Goal: Task Accomplishment & Management: Manage account settings

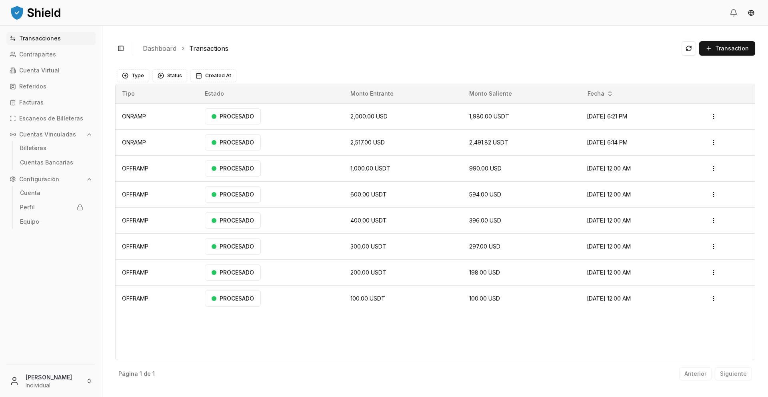
click at [584, 42] on div "Toggle Sidebar Dashboard Transactions Transaction" at bounding box center [435, 48] width 640 height 20
click at [46, 68] on p "Cuenta Virtual" at bounding box center [39, 71] width 40 height 6
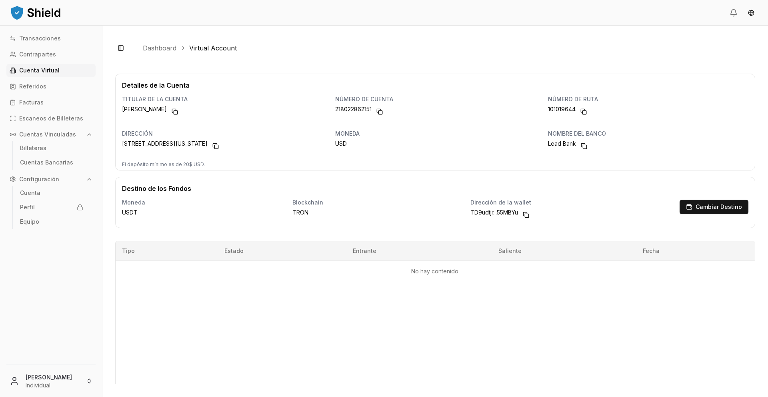
click at [85, 134] on button "Cuentas Vinculadas" at bounding box center [50, 134] width 89 height 13
click at [181, 109] on button "Copy to clipboard" at bounding box center [174, 111] width 13 height 13
click at [580, 114] on button "Copy to clipboard" at bounding box center [583, 111] width 13 height 13
click at [379, 111] on button "Copy to clipboard" at bounding box center [379, 111] width 13 height 13
click at [373, 113] on button "Copy to clipboard" at bounding box center [379, 111] width 13 height 13
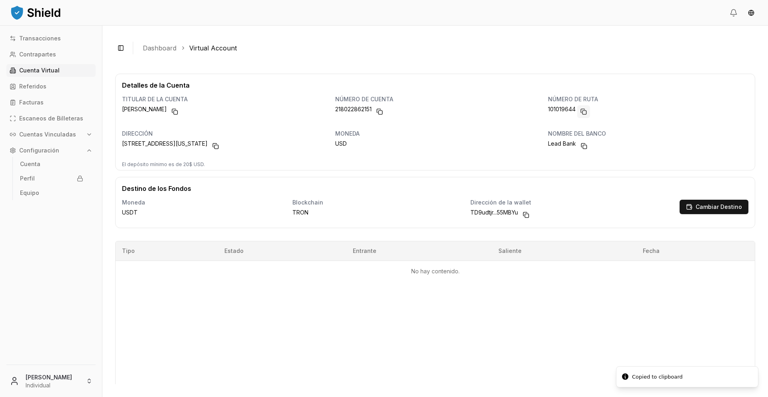
click at [578, 109] on button "Copy to clipboard" at bounding box center [583, 111] width 13 height 13
click at [380, 110] on button "Copy to clipboard" at bounding box center [379, 111] width 13 height 13
click at [581, 110] on button "Copy to clipboard" at bounding box center [583, 111] width 13 height 13
